Goal: Task Accomplishment & Management: Manage account settings

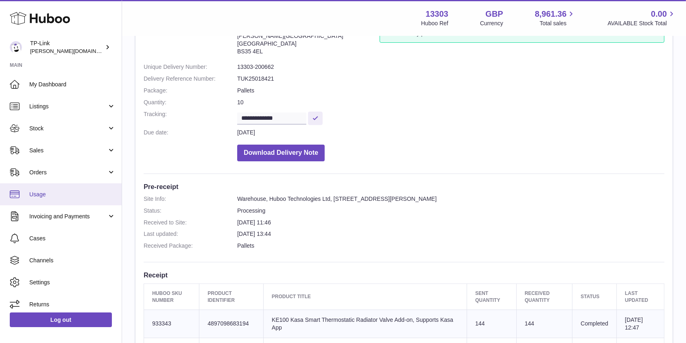
scroll to position [108, 0]
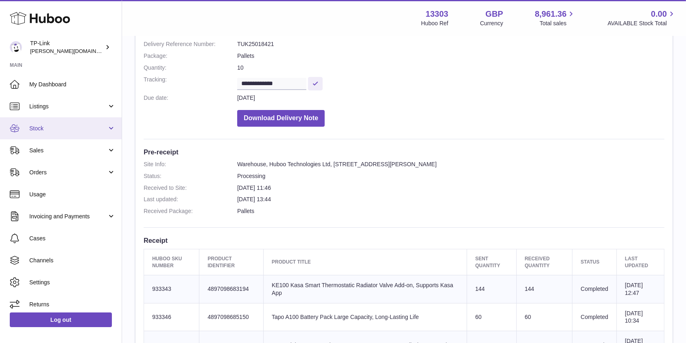
click at [63, 129] on span "Stock" at bounding box center [68, 128] width 78 height 8
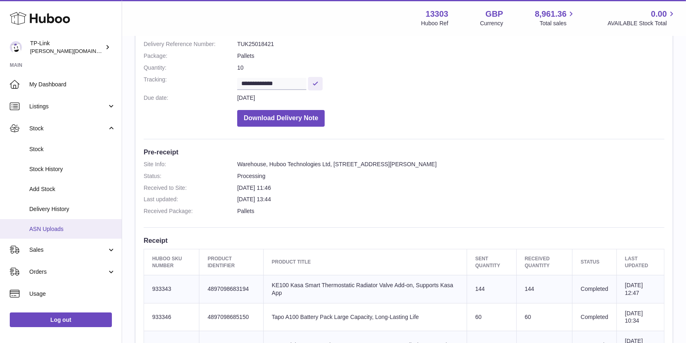
click at [73, 225] on span "ASN Uploads" at bounding box center [72, 229] width 86 height 8
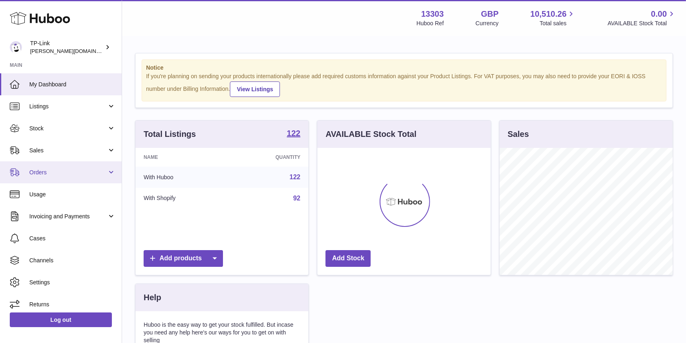
scroll to position [127, 173]
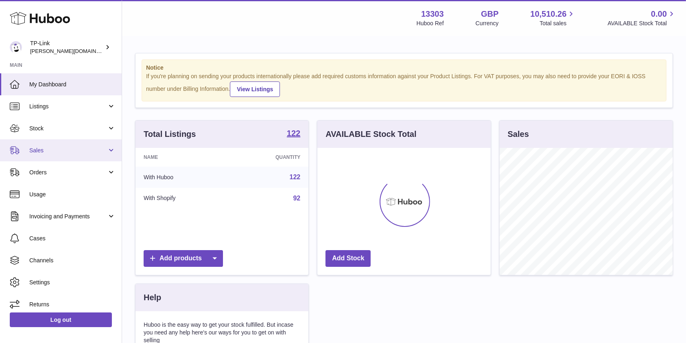
click at [57, 148] on span "Sales" at bounding box center [68, 150] width 78 height 8
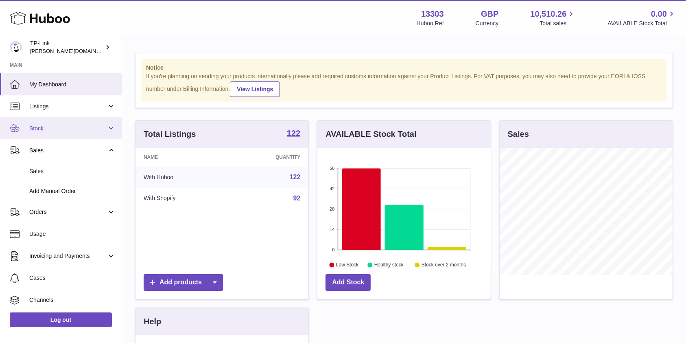
click at [59, 133] on link "Stock" at bounding box center [61, 128] width 122 height 22
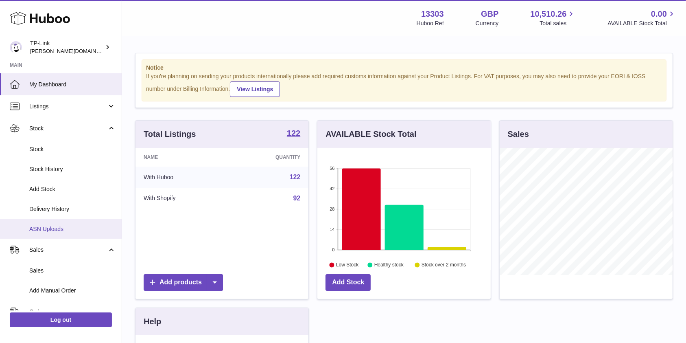
click at [55, 229] on span "ASN Uploads" at bounding box center [72, 229] width 86 height 8
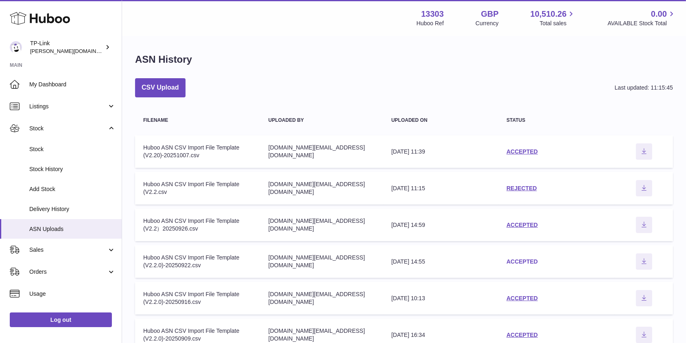
click at [513, 260] on link "ACCEPTED" at bounding box center [521, 261] width 31 height 7
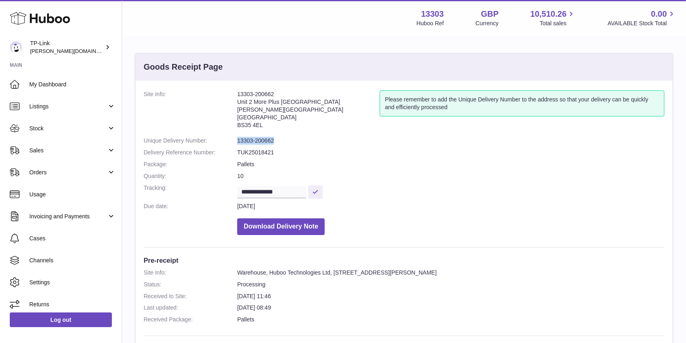
drag, startPoint x: 290, startPoint y: 140, endPoint x: 216, endPoint y: 140, distance: 73.6
click at [216, 140] on dl "**********" at bounding box center [404, 164] width 521 height 148
copy dl "13303-200662"
click at [58, 129] on span "Stock" at bounding box center [68, 128] width 78 height 8
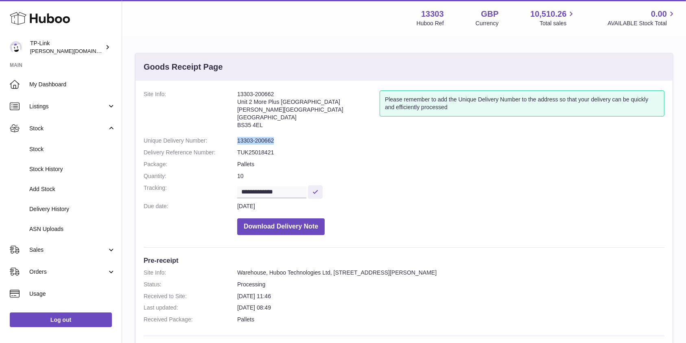
click at [327, 146] on dl "**********" at bounding box center [404, 164] width 521 height 148
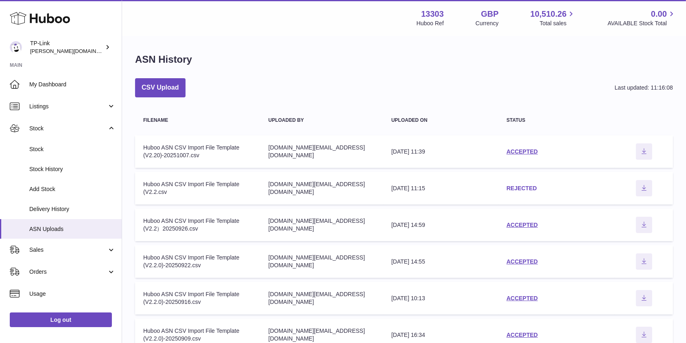
click at [523, 188] on link "REJECTED" at bounding box center [521, 188] width 31 height 7
click at [529, 221] on link "ACCEPTED" at bounding box center [521, 224] width 31 height 7
click at [534, 150] on link "ACCEPTED" at bounding box center [521, 151] width 31 height 7
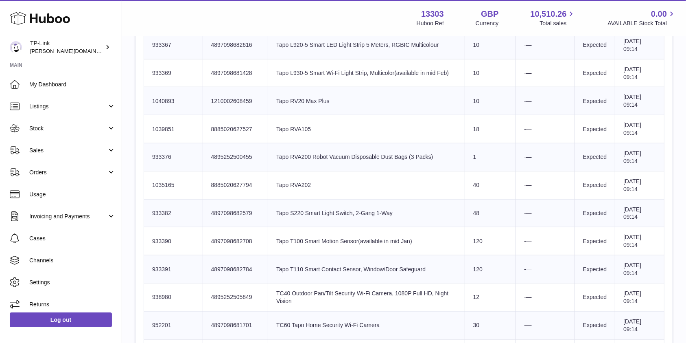
scroll to position [893, 0]
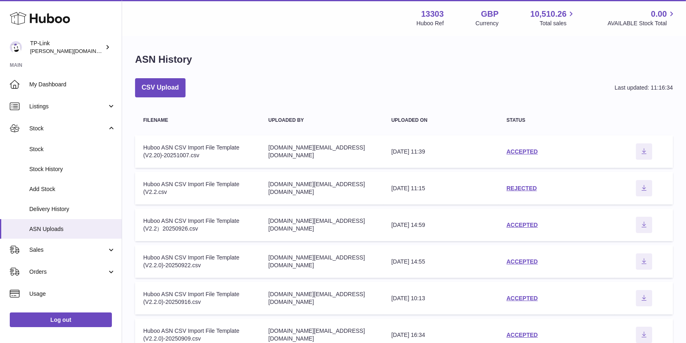
click at [435, 79] on div "CSV Upload Last updated: 11:16:34" at bounding box center [404, 87] width 538 height 19
click at [449, 51] on div "ASN History CSV Upload Last updated: 11:16:34 Filename Uploaded by Uploaded on …" at bounding box center [404, 277] width 564 height 481
click at [509, 262] on link "ACCEPTED" at bounding box center [521, 261] width 31 height 7
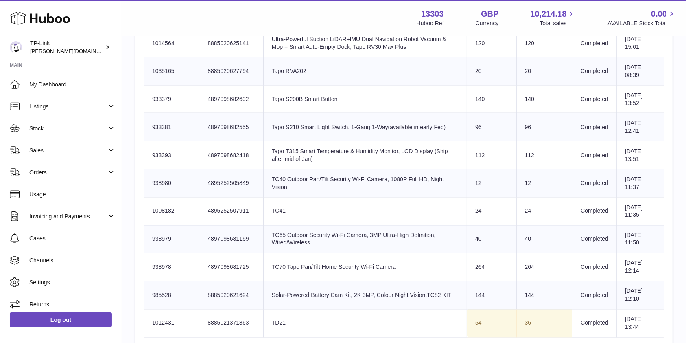
scroll to position [1356, 0]
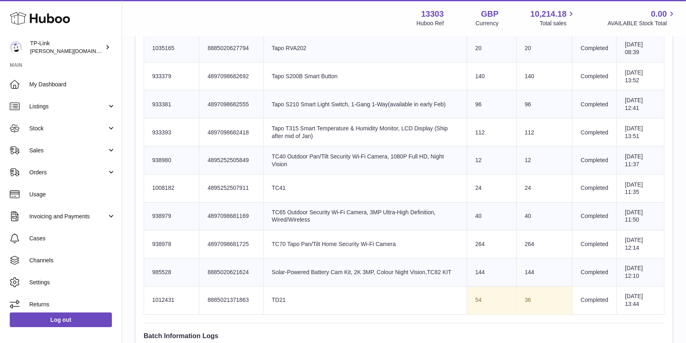
click at [441, 70] on td "Product title Tapo S200B Smart Button" at bounding box center [364, 76] width 203 height 28
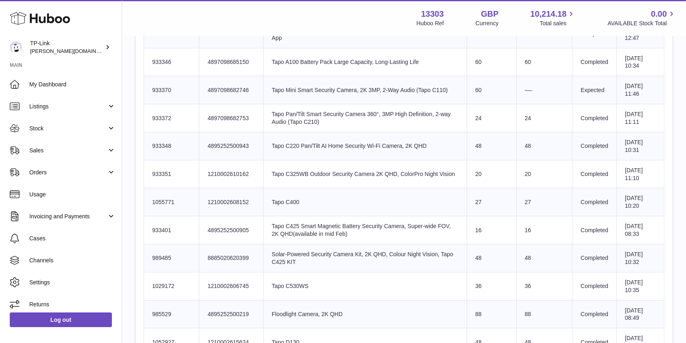
scroll to position [380, 0]
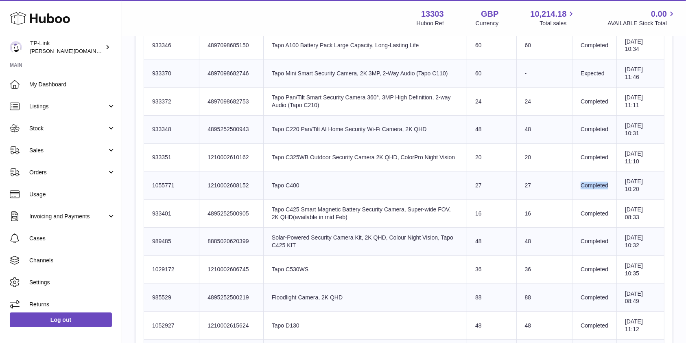
drag, startPoint x: 599, startPoint y: 184, endPoint x: 566, endPoint y: 184, distance: 33.4
click at [572, 184] on td "Completed" at bounding box center [594, 185] width 44 height 28
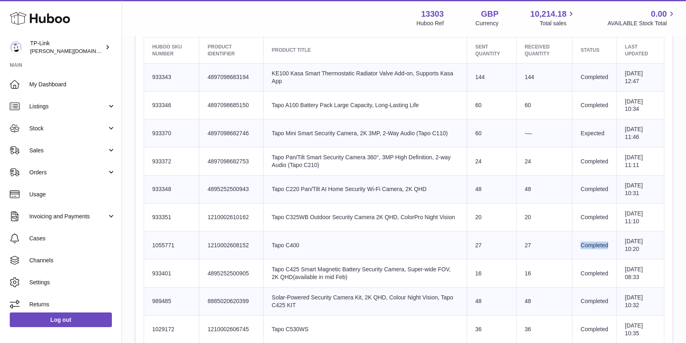
scroll to position [271, 0]
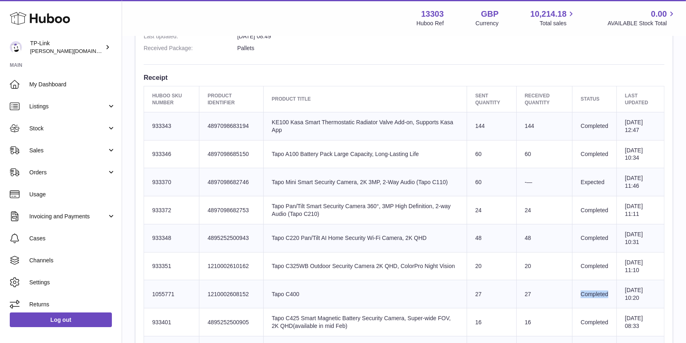
drag, startPoint x: 523, startPoint y: 178, endPoint x: 513, endPoint y: 179, distance: 9.8
click at [516, 179] on td "-—" at bounding box center [544, 182] width 56 height 28
drag, startPoint x: 595, startPoint y: 181, endPoint x: 564, endPoint y: 181, distance: 30.5
click at [572, 181] on td "Expected" at bounding box center [594, 182] width 44 height 28
click at [403, 215] on td "Product title Tapo Pan/Tilt Smart Security Camera 360°, 3MP High Definition, 2-…" at bounding box center [364, 210] width 203 height 28
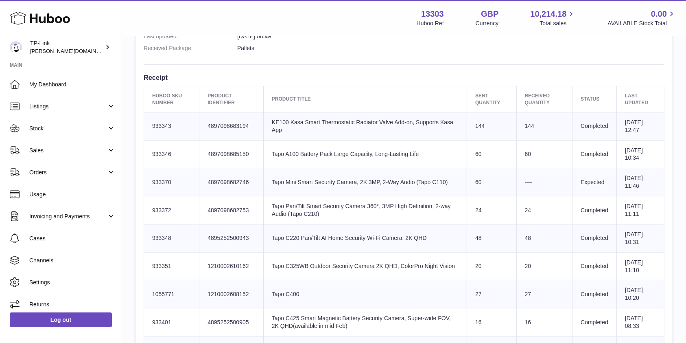
click at [524, 177] on td "-—" at bounding box center [544, 182] width 56 height 28
drag, startPoint x: 524, startPoint y: 181, endPoint x: 514, endPoint y: 182, distance: 10.2
click at [516, 182] on td "-—" at bounding box center [544, 182] width 56 height 28
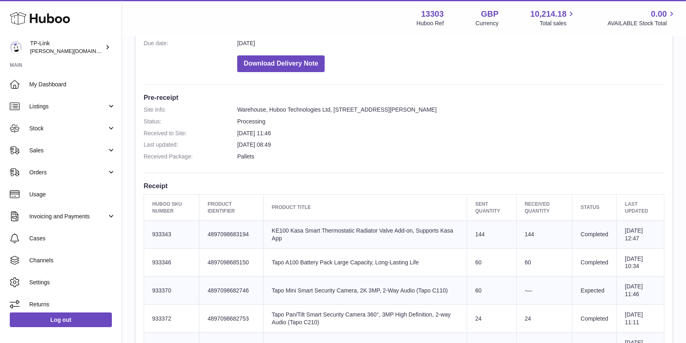
scroll to position [0, 0]
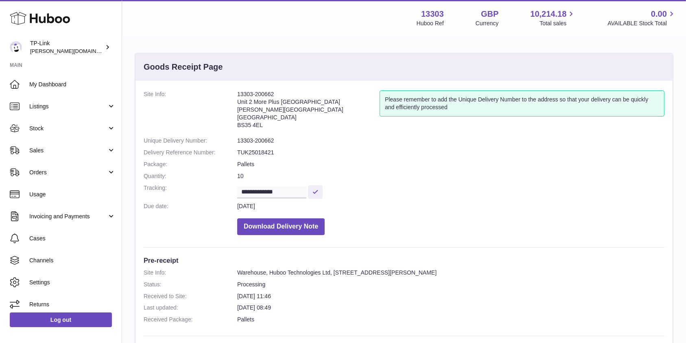
drag, startPoint x: 237, startPoint y: 207, endPoint x: 285, endPoint y: 209, distance: 48.4
click at [285, 209] on dl "**********" at bounding box center [404, 164] width 521 height 148
click at [479, 202] on dd "25th Sep 2025" at bounding box center [450, 206] width 427 height 8
click at [71, 130] on span "Stock" at bounding box center [68, 128] width 78 height 8
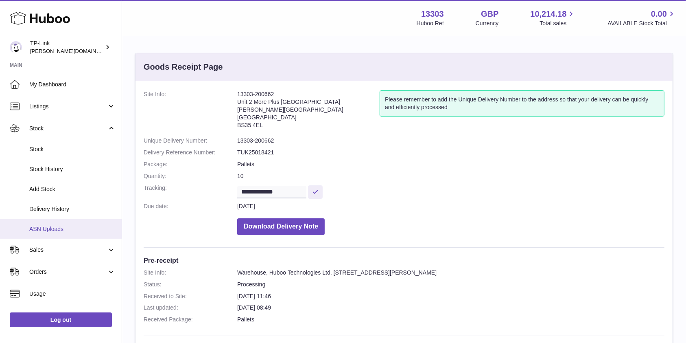
click at [72, 226] on span "ASN Uploads" at bounding box center [72, 229] width 86 height 8
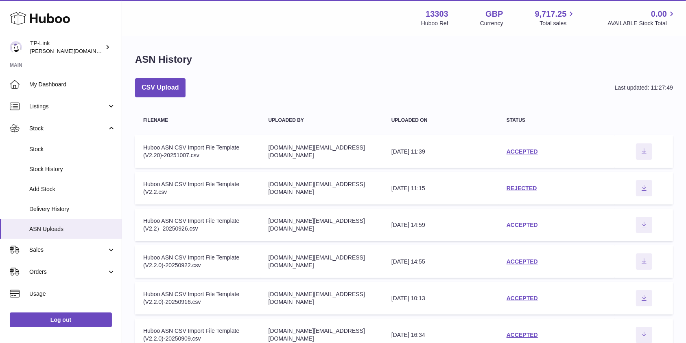
click at [517, 225] on link "ACCEPTED" at bounding box center [521, 224] width 31 height 7
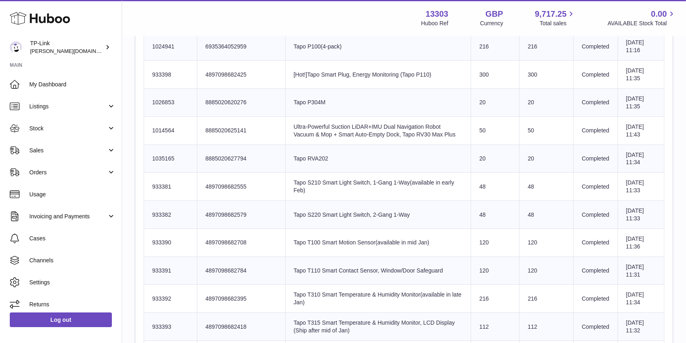
scroll to position [542, 0]
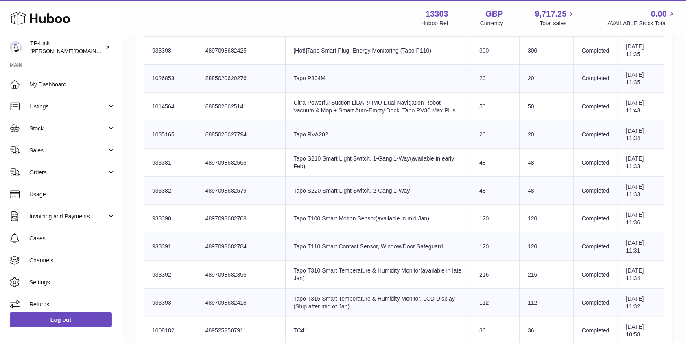
drag, startPoint x: 585, startPoint y: 190, endPoint x: 491, endPoint y: 190, distance: 93.2
click at [491, 190] on tr "Huboo SKU Number 933382 Client Identifier 4897098682579 Product title Tapo S220…" at bounding box center [404, 191] width 520 height 28
click at [473, 185] on td "Sent Quantity 48" at bounding box center [495, 191] width 48 height 28
drag, startPoint x: 469, startPoint y: 189, endPoint x: 594, endPoint y: 193, distance: 124.9
click at [594, 193] on tr "Huboo SKU Number 933382 Client Identifier 4897098682579 Product title Tapo S220…" at bounding box center [404, 191] width 520 height 28
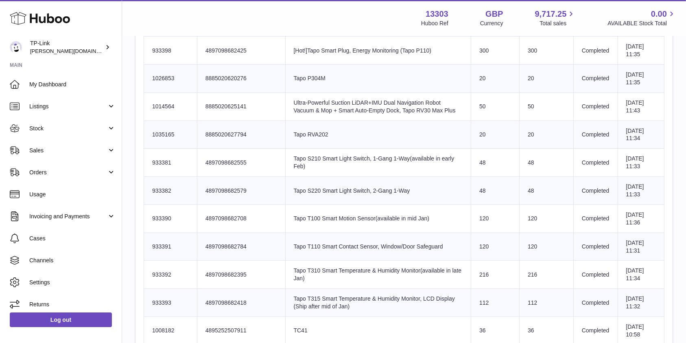
drag, startPoint x: 602, startPoint y: 217, endPoint x: 495, endPoint y: 218, distance: 106.6
click at [495, 218] on tr "Huboo SKU Number 933390 Client Identifier 4897098682708 Product title Tapo T100…" at bounding box center [404, 218] width 520 height 28
click at [519, 246] on td "120" at bounding box center [546, 246] width 54 height 28
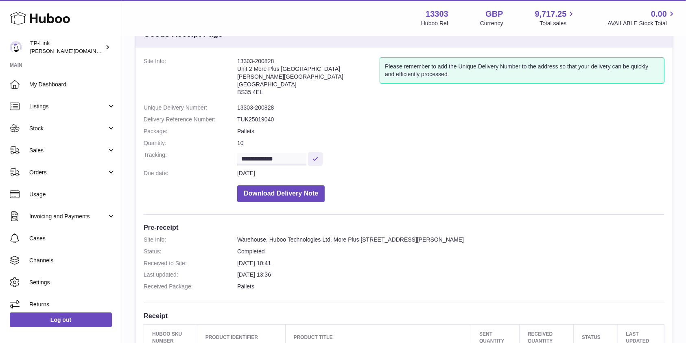
scroll to position [0, 0]
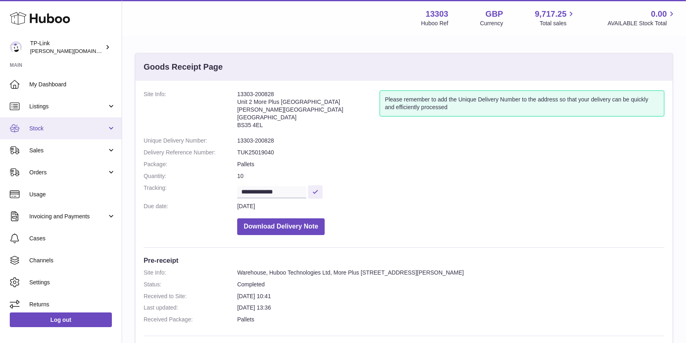
click at [78, 129] on span "Stock" at bounding box center [68, 128] width 78 height 8
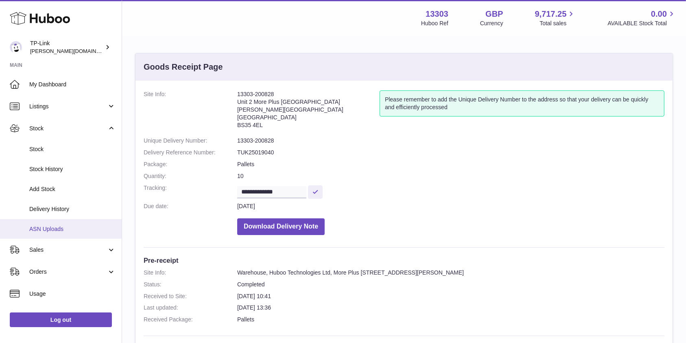
click at [77, 224] on link "ASN Uploads" at bounding box center [61, 229] width 122 height 20
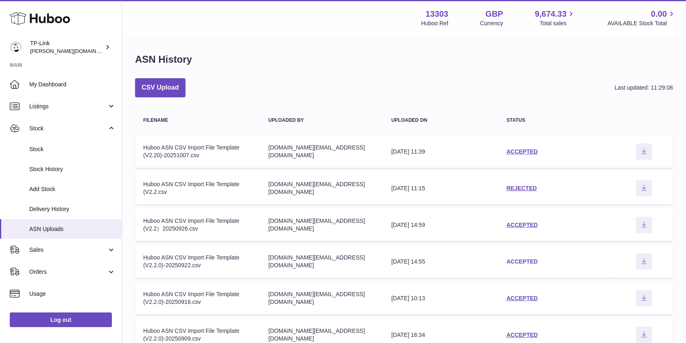
click at [532, 258] on link "ACCEPTED" at bounding box center [521, 261] width 31 height 7
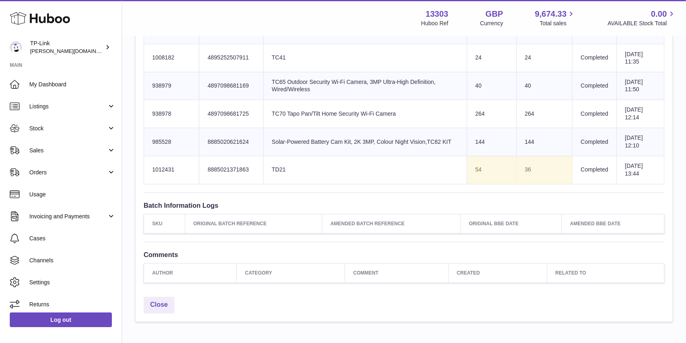
scroll to position [1464, 0]
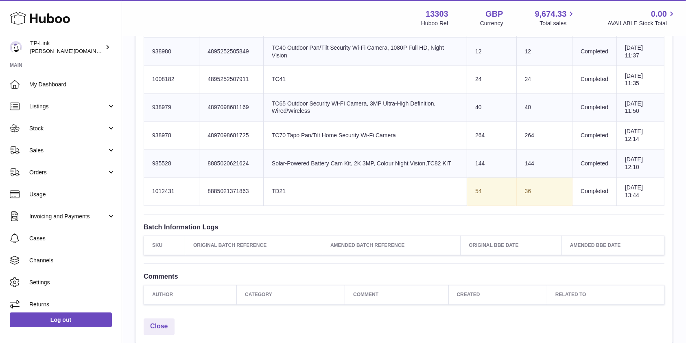
drag, startPoint x: 524, startPoint y: 188, endPoint x: 244, endPoint y: 195, distance: 280.4
click at [244, 195] on tr "Huboo SKU Number 1012431 Client Identifier 8885021371863 Product title TD21 Sen…" at bounding box center [404, 191] width 520 height 28
click at [400, 197] on td "Product title TD21" at bounding box center [364, 191] width 203 height 28
click at [405, 189] on td "Product title TD21" at bounding box center [364, 191] width 203 height 28
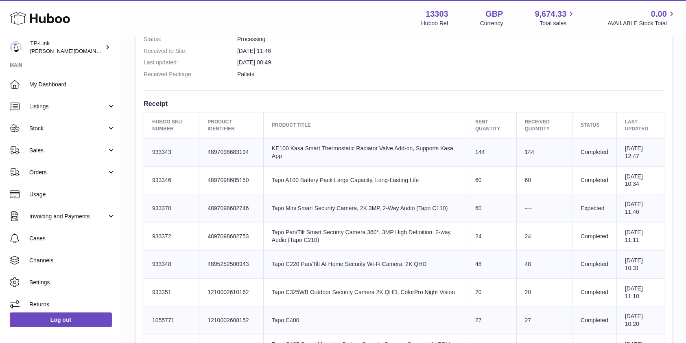
scroll to position [217, 0]
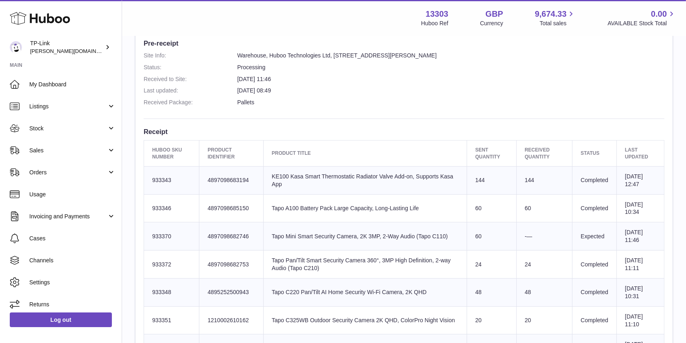
click at [467, 223] on td "Sent Quantity 60" at bounding box center [492, 236] width 50 height 28
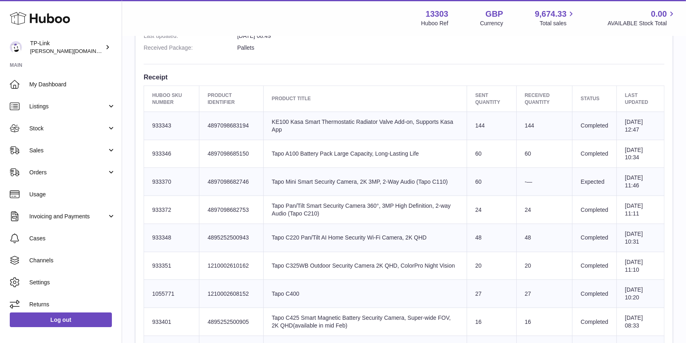
scroll to position [271, 0]
click at [447, 208] on td "Product title Tapo Pan/Tilt Smart Security Camera 360°, 3MP High Definition, 2-…" at bounding box center [364, 210] width 203 height 28
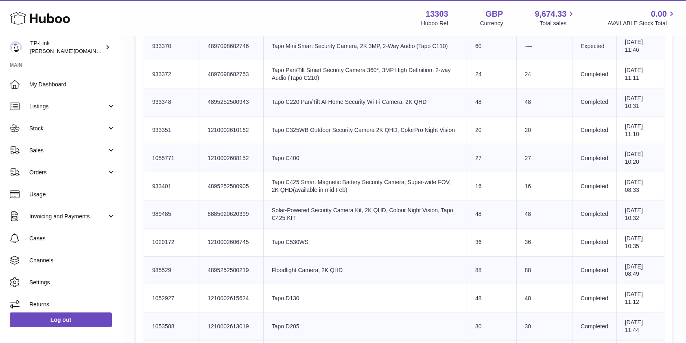
scroll to position [488, 0]
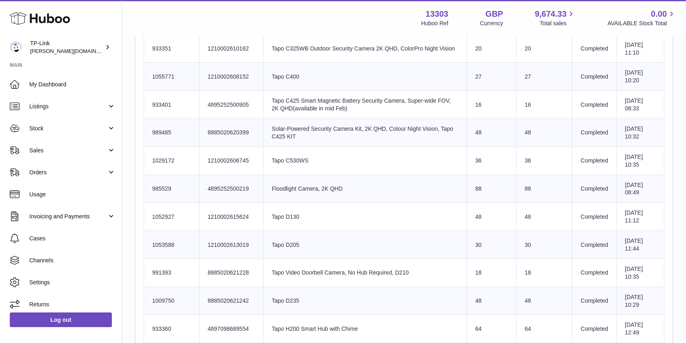
click at [467, 191] on td "Sent Quantity 88" at bounding box center [492, 189] width 50 height 28
click at [585, 252] on td "Completed" at bounding box center [594, 245] width 44 height 28
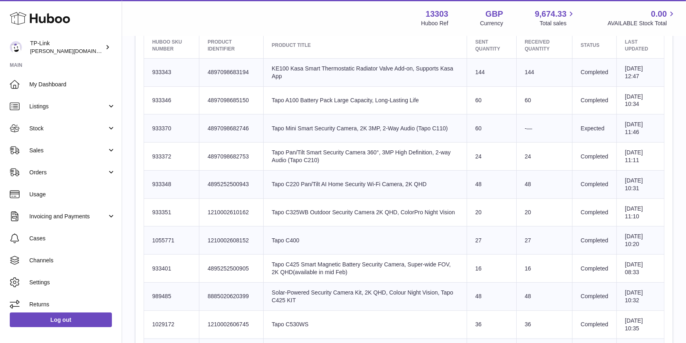
scroll to position [0, 0]
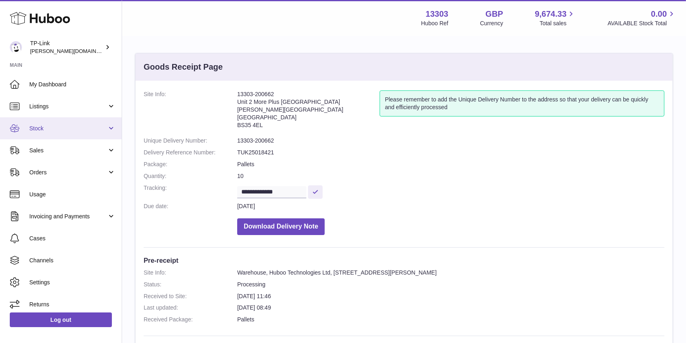
click at [70, 125] on span "Stock" at bounding box center [68, 128] width 78 height 8
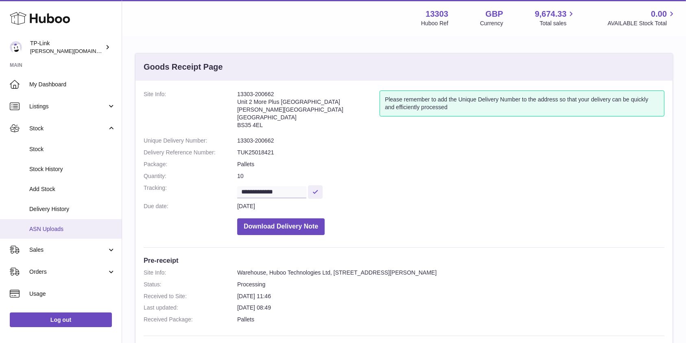
click at [59, 229] on span "ASN Uploads" at bounding box center [72, 229] width 86 height 8
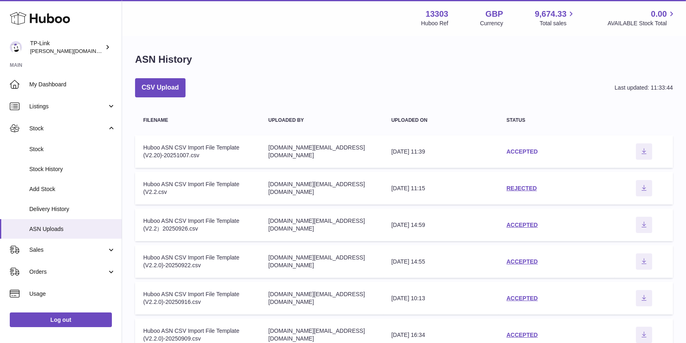
click at [517, 148] on link "ACCEPTED" at bounding box center [521, 151] width 31 height 7
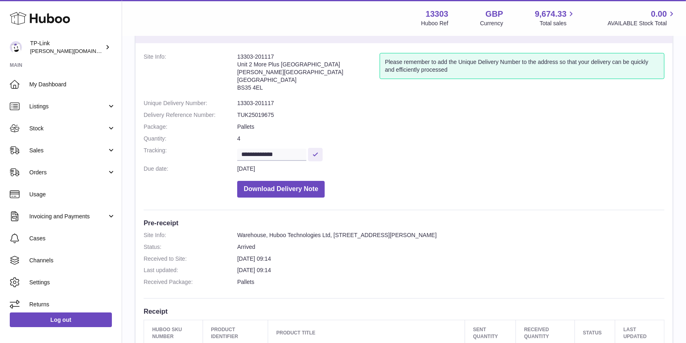
scroll to position [54, 0]
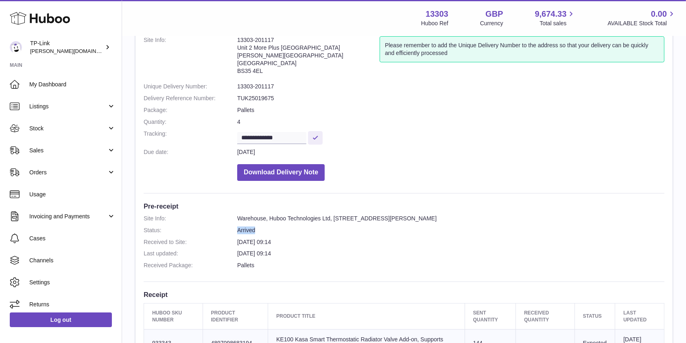
drag, startPoint x: 263, startPoint y: 231, endPoint x: 218, endPoint y: 230, distance: 44.8
click at [218, 230] on dl "Site Info: Warehouse, Huboo Technologies Ltd, [STREET_ADDRESS][PERSON_NAME] Sta…" at bounding box center [404, 243] width 521 height 59
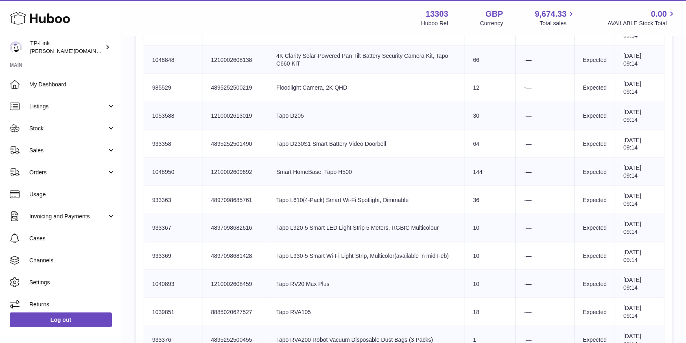
scroll to position [893, 0]
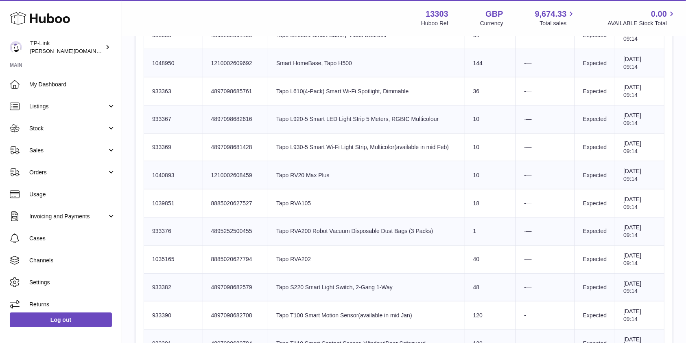
drag, startPoint x: 316, startPoint y: 229, endPoint x: 505, endPoint y: 230, distance: 188.7
click at [505, 230] on tr "Huboo SKU Number 933376 Client Identifier 4895252500455 Product title Tapo RVA2…" at bounding box center [404, 231] width 520 height 28
click at [329, 248] on td "Product title Tapo RVA202" at bounding box center [366, 259] width 197 height 28
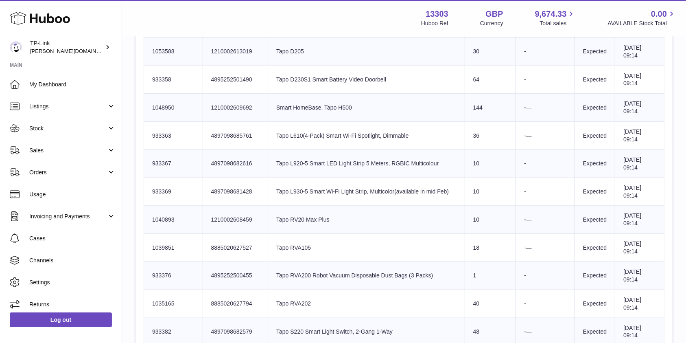
scroll to position [785, 0]
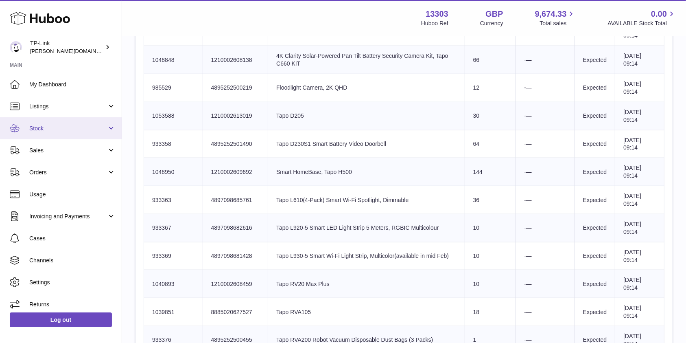
click at [79, 129] on span "Stock" at bounding box center [68, 128] width 78 height 8
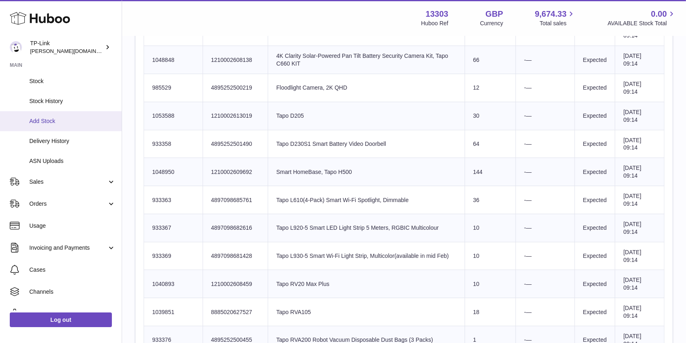
scroll to position [104, 0]
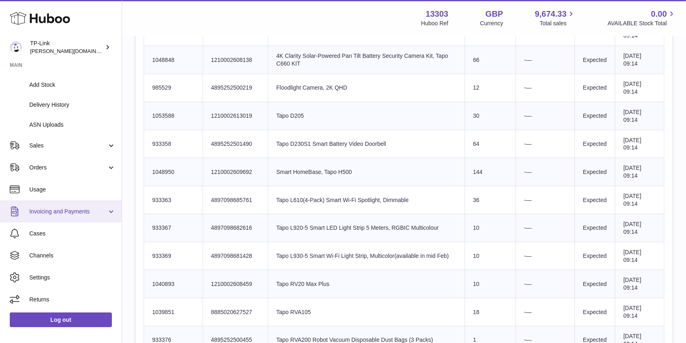
click at [103, 210] on span "Invoicing and Payments" at bounding box center [68, 211] width 78 height 8
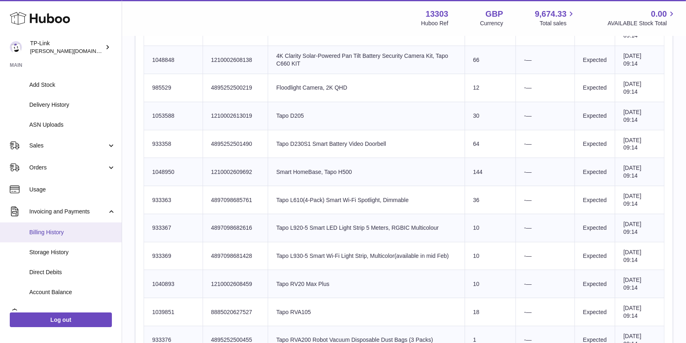
click at [78, 236] on span "Billing History" at bounding box center [72, 232] width 86 height 8
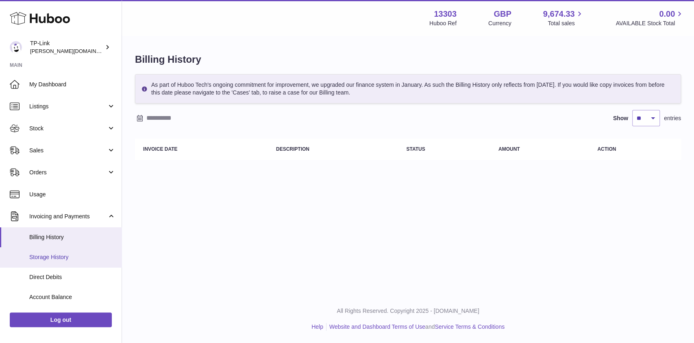
click at [82, 252] on link "Storage History" at bounding box center [61, 257] width 122 height 20
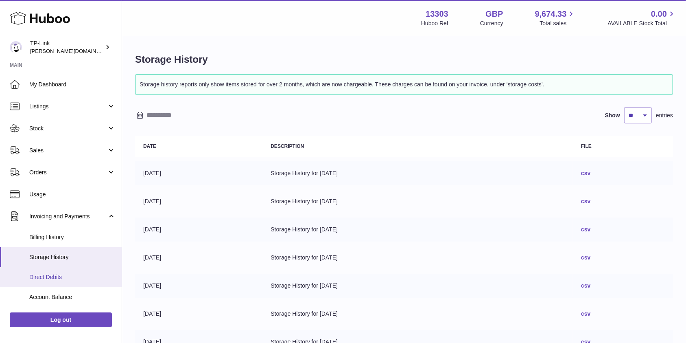
click at [61, 274] on span "Direct Debits" at bounding box center [72, 277] width 86 height 8
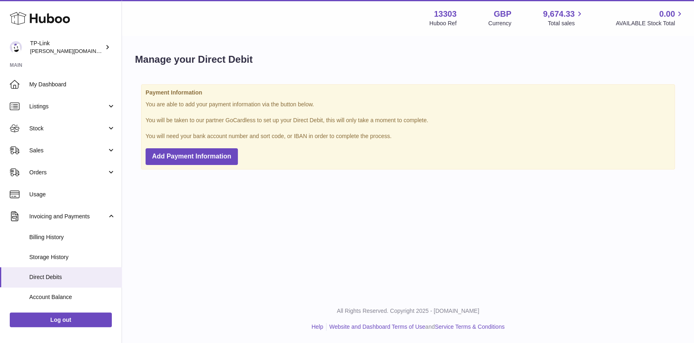
click at [63, 234] on span "Billing History" at bounding box center [72, 237] width 86 height 8
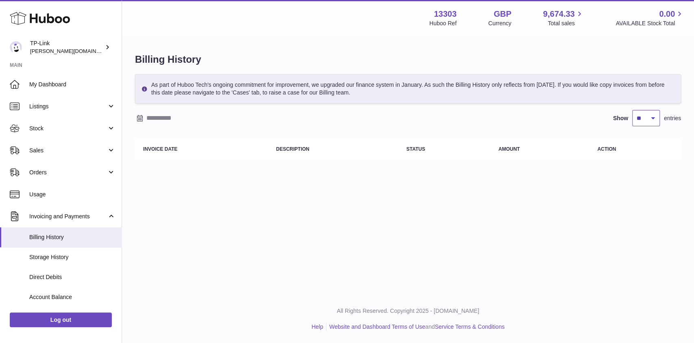
click at [643, 117] on select "** ** ** ***" at bounding box center [647, 118] width 28 height 16
select select "***"
click at [633, 110] on select "** ** ** ***" at bounding box center [647, 118] width 28 height 16
click at [78, 295] on span "Account Balance" at bounding box center [72, 297] width 86 height 8
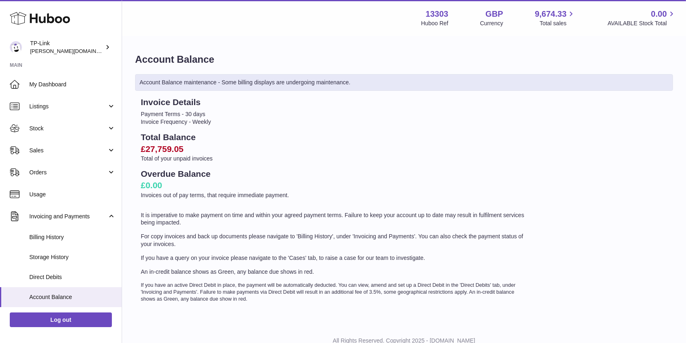
click at [66, 275] on span "Direct Debits" at bounding box center [72, 277] width 86 height 8
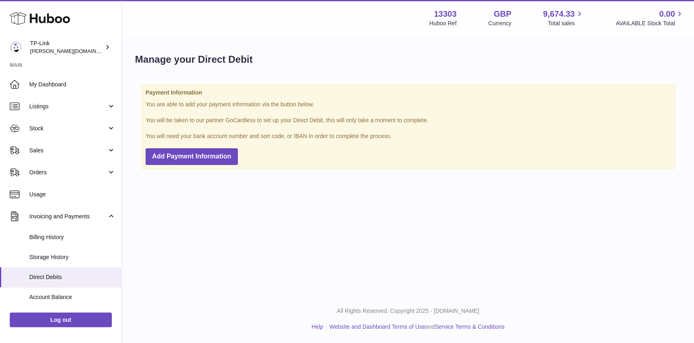
click at [62, 238] on span "Billing History" at bounding box center [72, 237] width 86 height 8
